Goal: Information Seeking & Learning: Learn about a topic

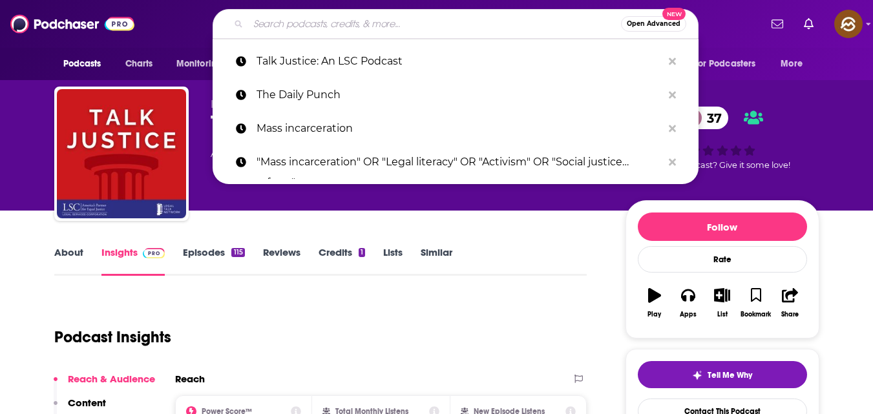
click at [309, 18] on input "Search podcasts, credits, & more..." at bounding box center [434, 24] width 373 height 21
paste input "The Human Rights"
type input "The Human Rights"
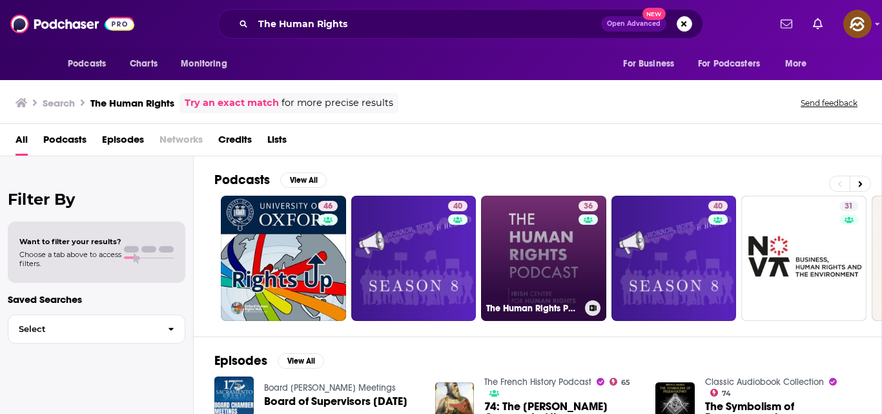
click at [535, 256] on link "36 The Human Rights Podcast" at bounding box center [543, 258] width 125 height 125
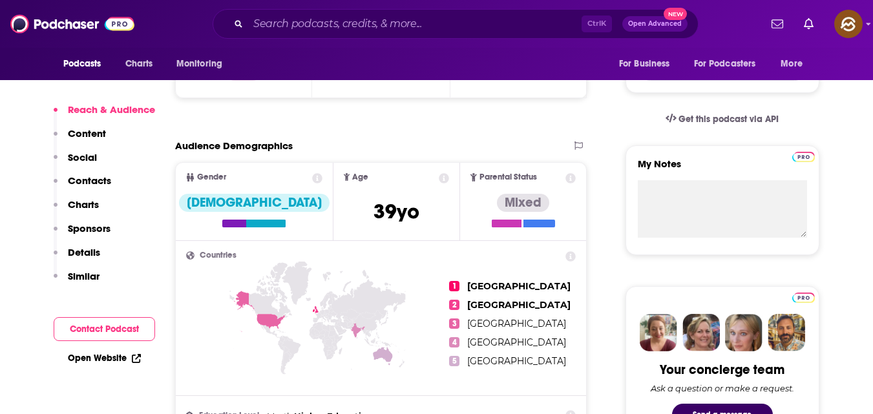
scroll to position [376, 0]
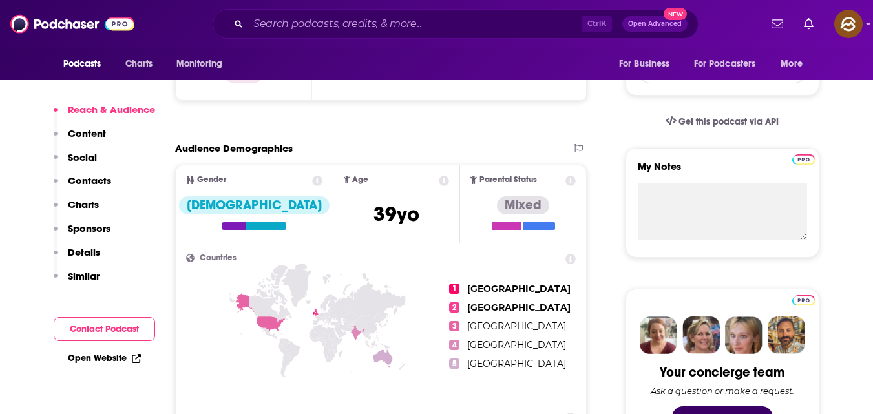
click at [87, 329] on button "Contact Podcast" at bounding box center [104, 329] width 101 height 24
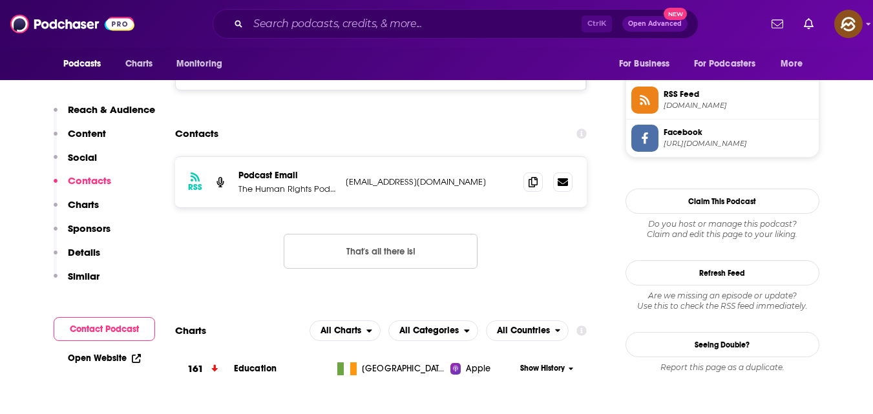
scroll to position [951, 0]
click at [533, 178] on icon at bounding box center [532, 181] width 9 height 10
click at [87, 254] on p "Details" at bounding box center [84, 252] width 32 height 12
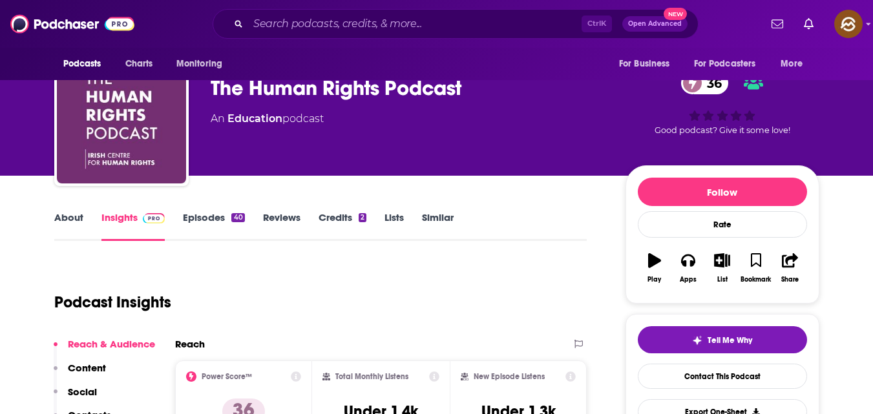
scroll to position [30, 0]
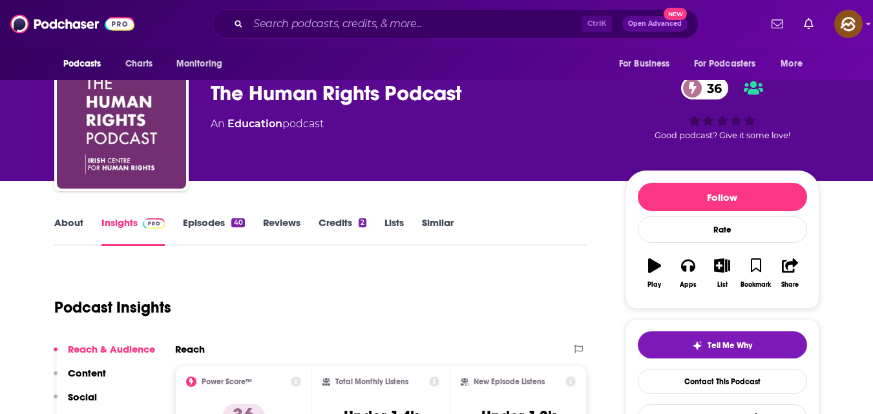
click at [68, 229] on link "About" at bounding box center [68, 231] width 29 height 30
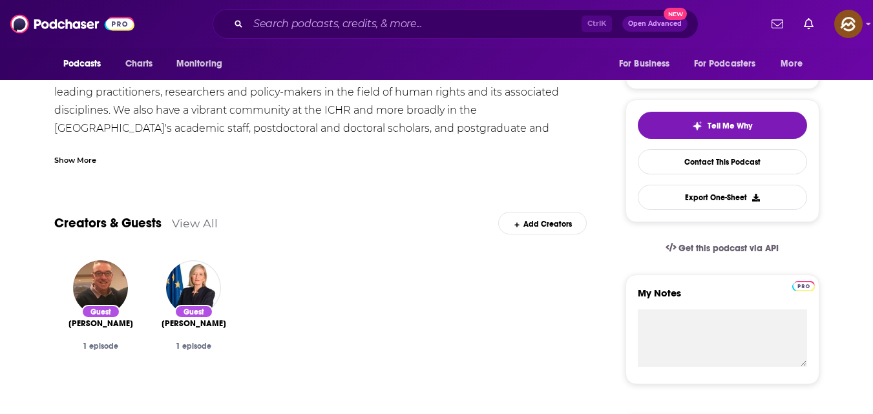
scroll to position [250, 0]
click at [200, 225] on link "View All" at bounding box center [195, 223] width 46 height 14
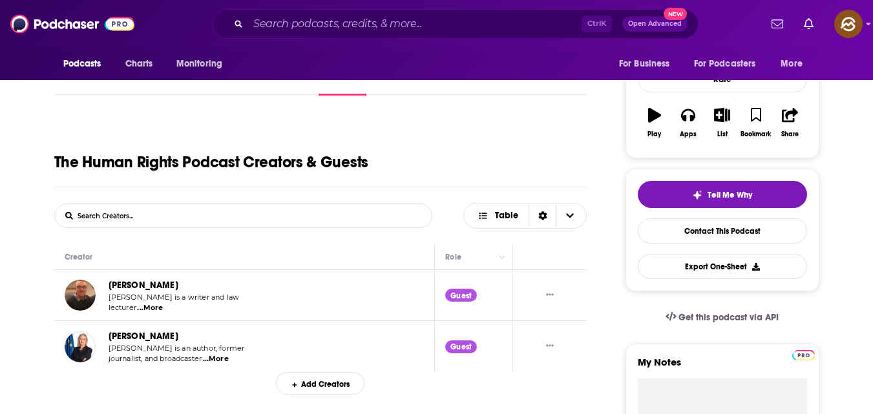
scroll to position [176, 0]
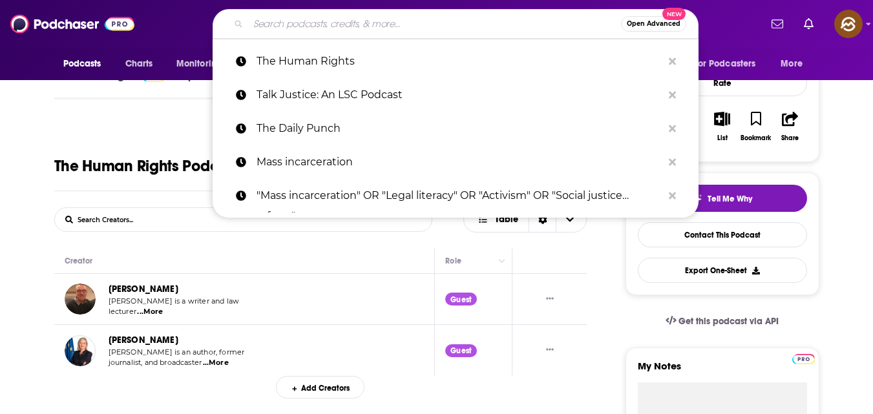
click at [275, 25] on input "Search podcasts, credits, & more..." at bounding box center [434, 24] width 373 height 21
paste input "Voices of The Returned: Life After Incarceration"
type input "Voices of The Returned: Life After Incarceration"
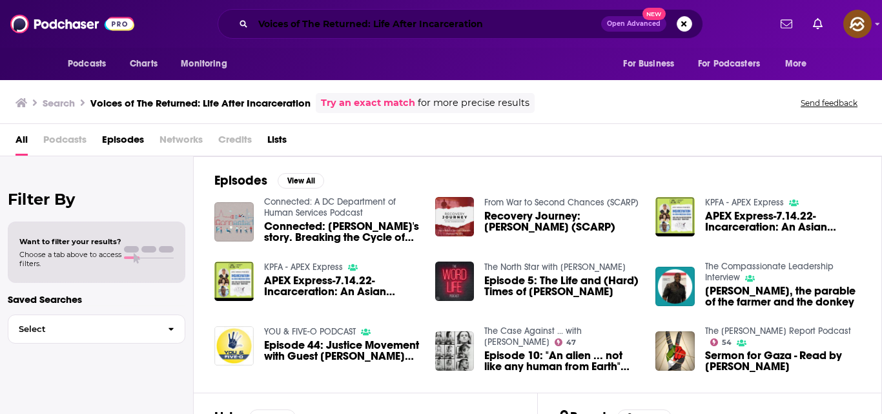
click at [502, 30] on input "Voices of The Returned: Life After Incarceration" at bounding box center [427, 24] width 348 height 21
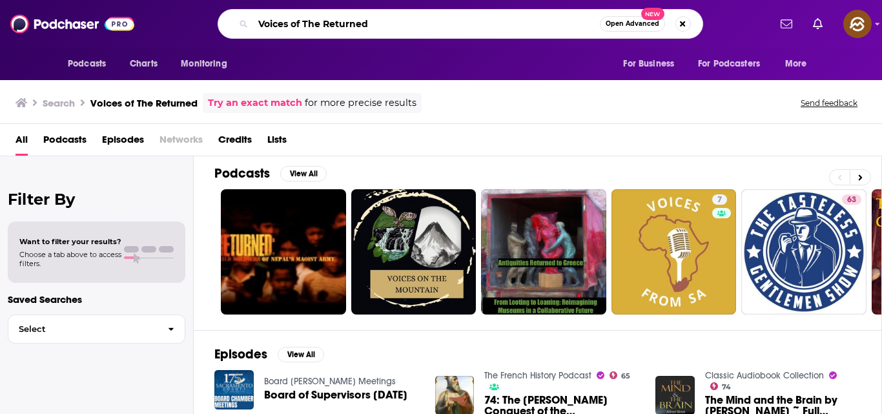
click at [377, 26] on input "Voices of The Returned" at bounding box center [426, 24] width 347 height 21
type input "V"
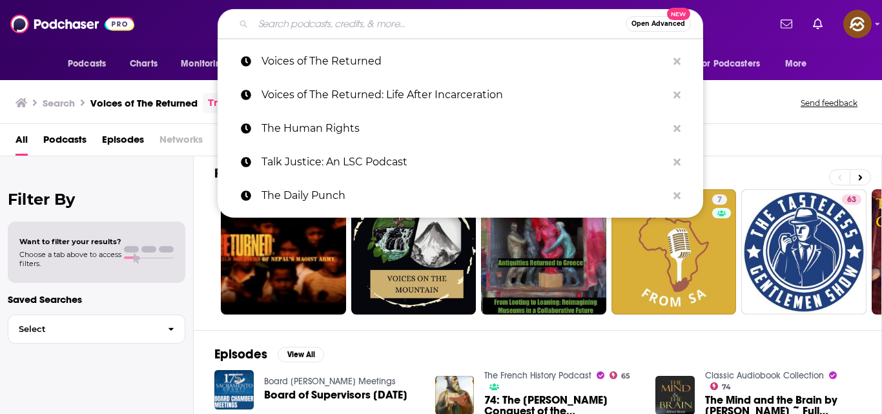
paste input "Law 2030 Podcast"
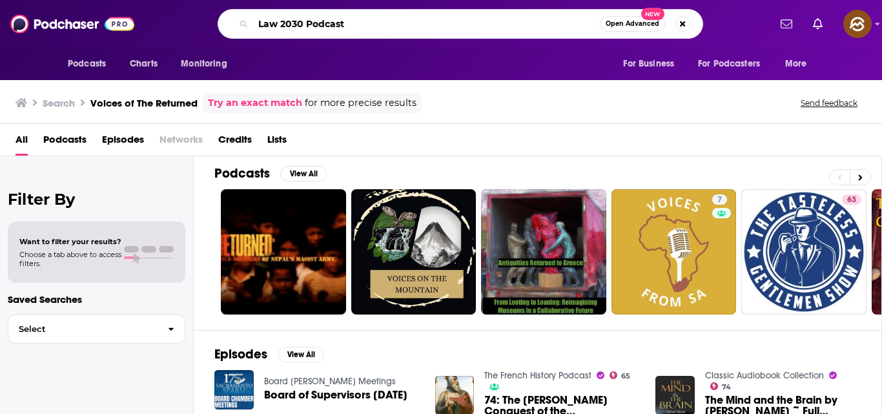
type input "Law 2030 Podcast"
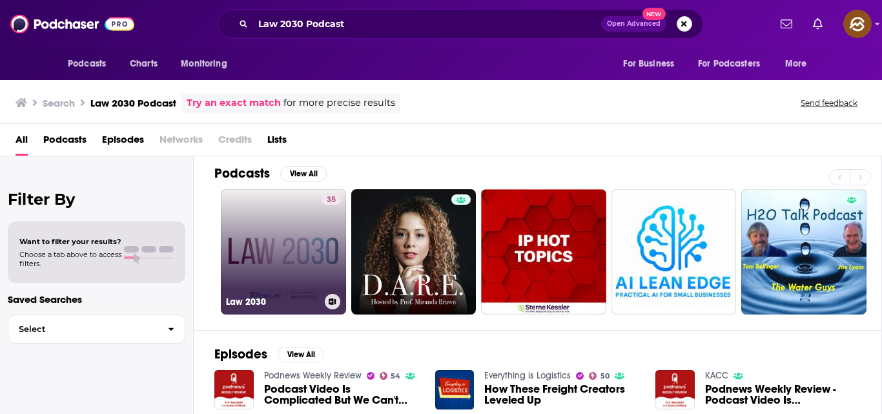
click at [300, 262] on link "35 Law 2030" at bounding box center [283, 251] width 125 height 125
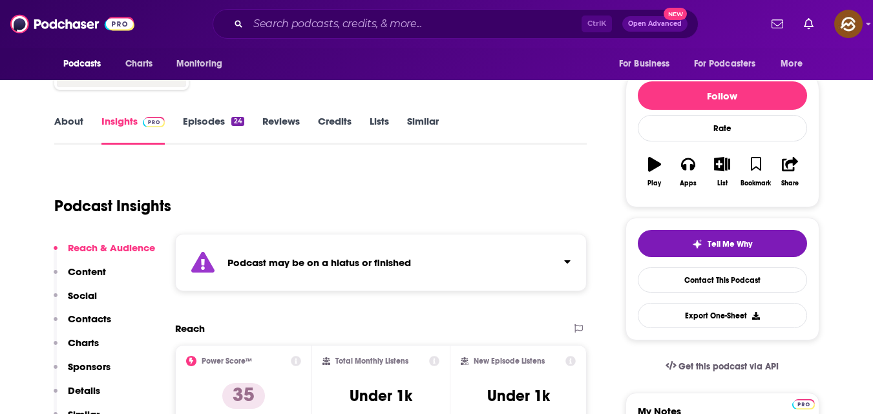
scroll to position [114, 0]
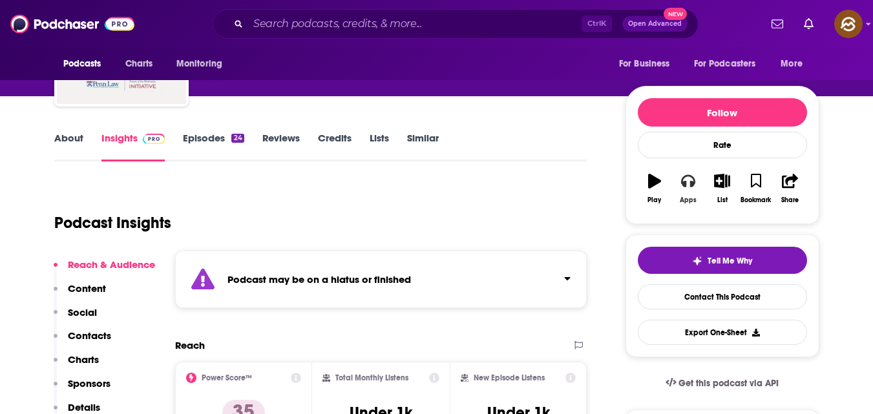
click at [688, 194] on button "Apps" at bounding box center [688, 188] width 34 height 47
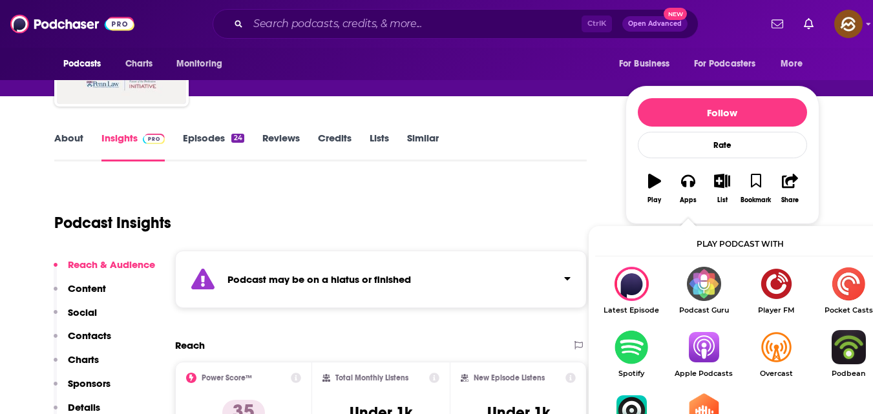
click at [714, 342] on img "Show Listen On dropdown" at bounding box center [703, 347] width 72 height 34
